Goal: Transaction & Acquisition: Purchase product/service

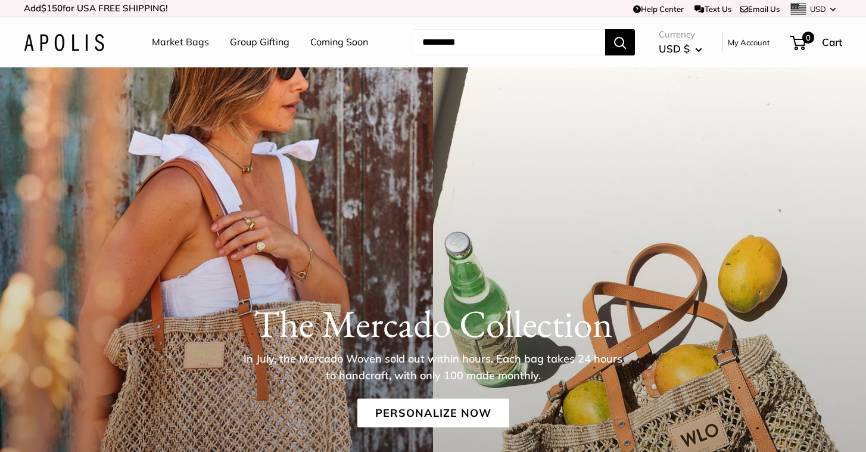
click at [189, 42] on link "Market Bags" at bounding box center [180, 42] width 57 height 18
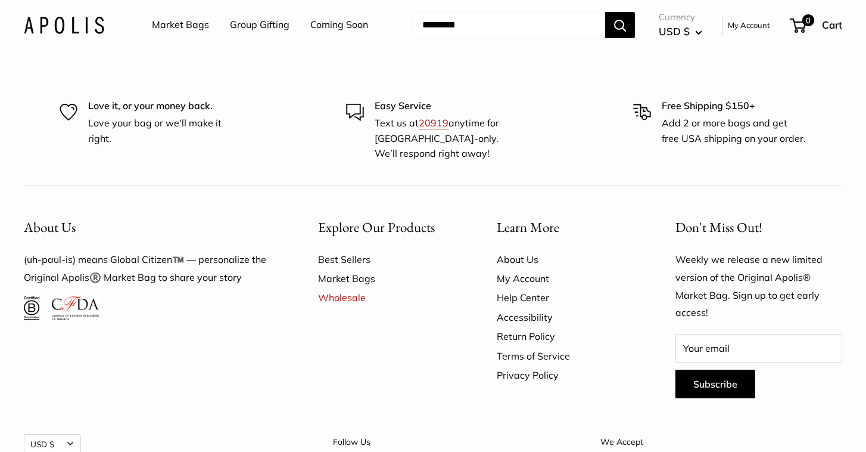
scroll to position [3140, 0]
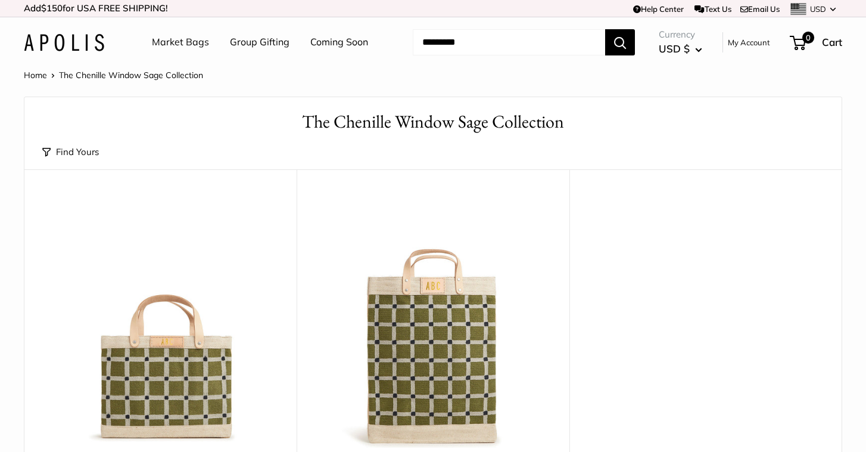
click at [188, 43] on link "Market Bags" at bounding box center [180, 42] width 57 height 18
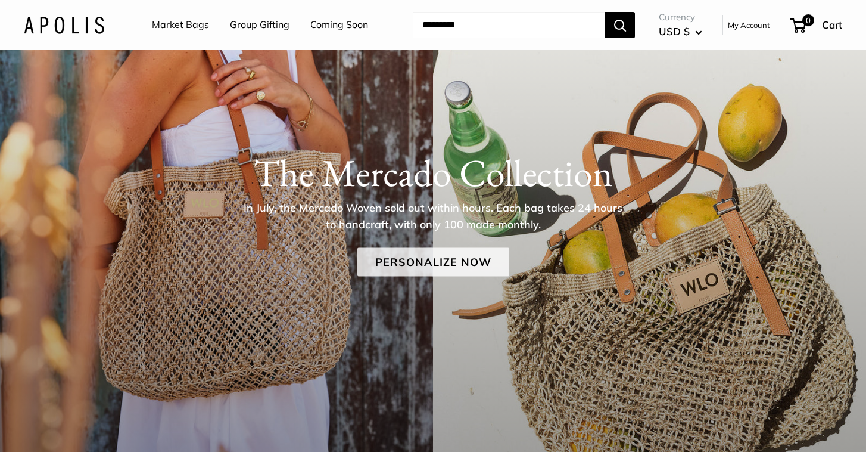
scroll to position [170, 0]
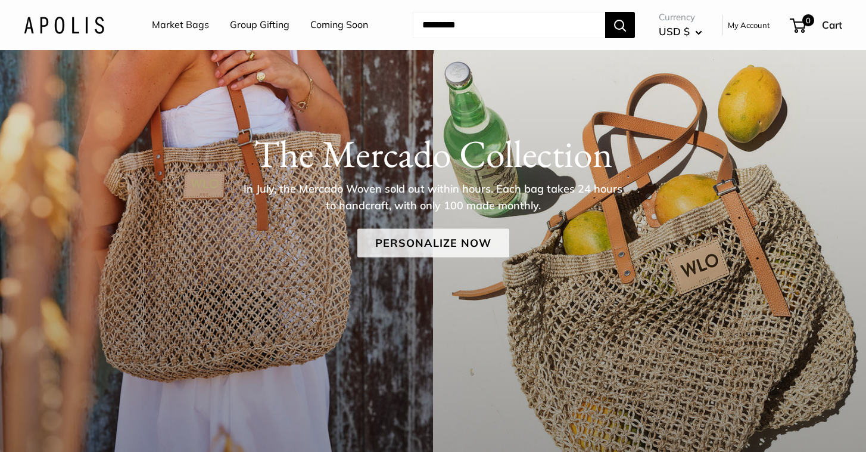
click at [450, 250] on link "Personalize Now" at bounding box center [433, 243] width 152 height 29
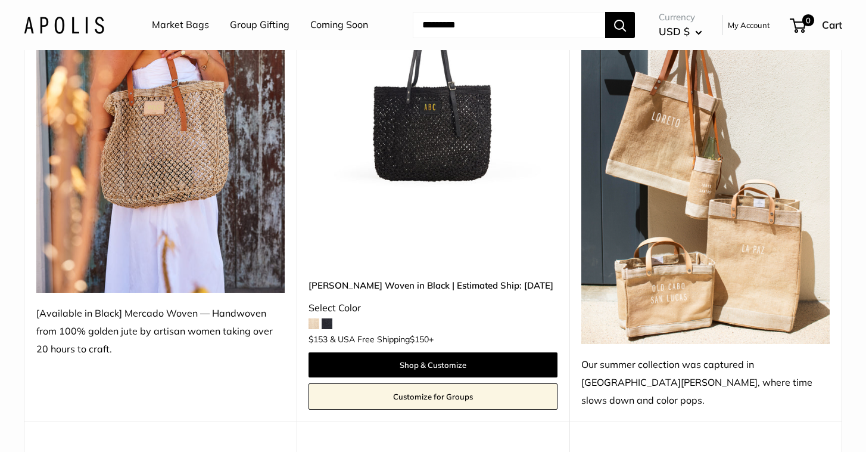
scroll to position [271, 0]
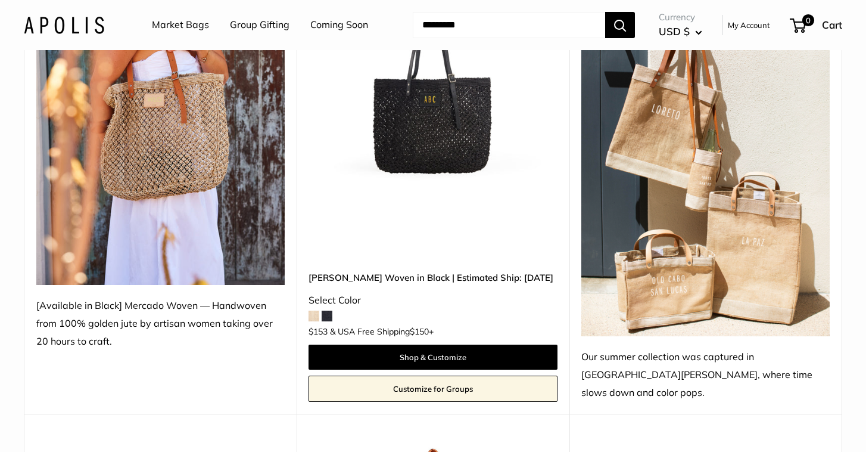
click at [687, 270] on img at bounding box center [705, 145] width 248 height 383
click at [327, 310] on span at bounding box center [327, 315] width 11 height 11
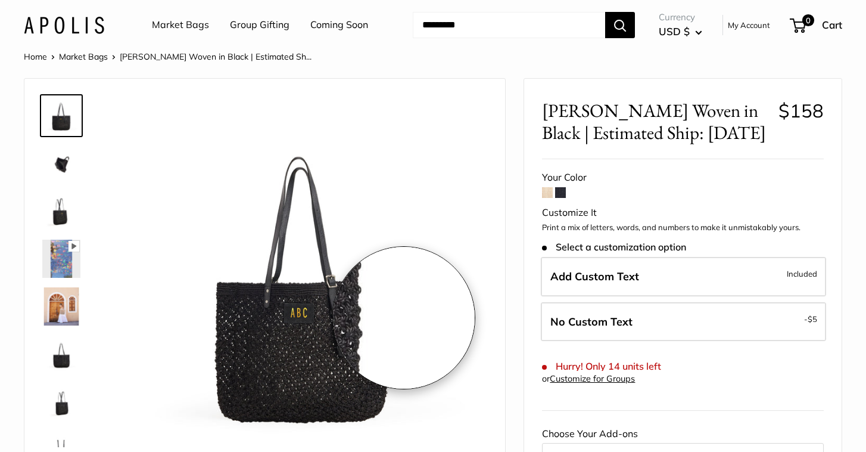
scroll to position [20, 0]
